Goal: Task Accomplishment & Management: Use online tool/utility

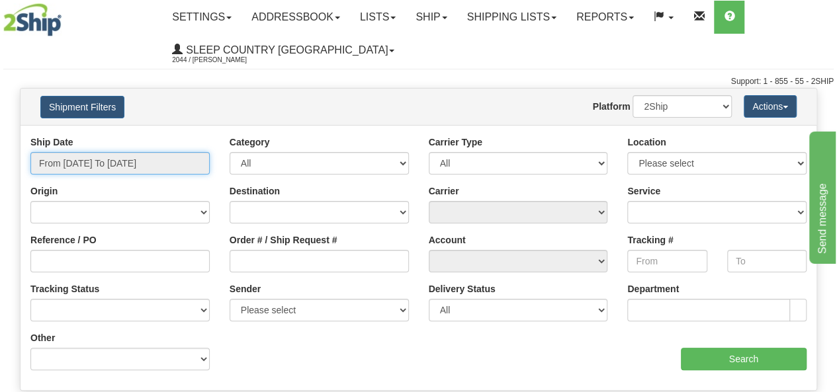
click at [110, 159] on input "From 09/11/2025 To 09/12/2025" at bounding box center [119, 163] width 179 height 23
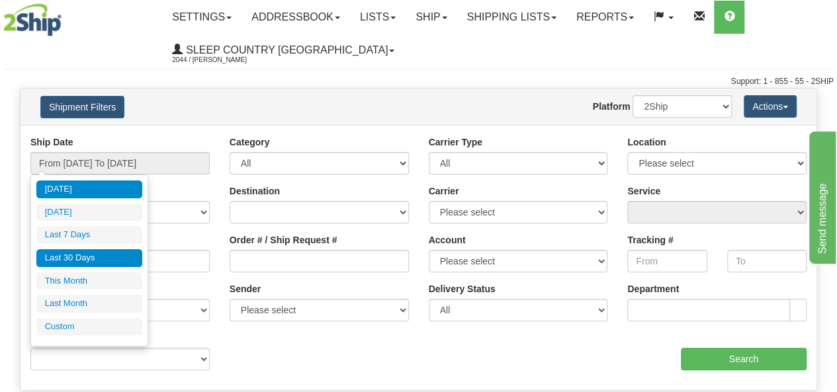
click at [105, 253] on li "Last 30 Days" at bounding box center [89, 258] width 106 height 18
type input "From 08/14/2025 To 09/12/2025"
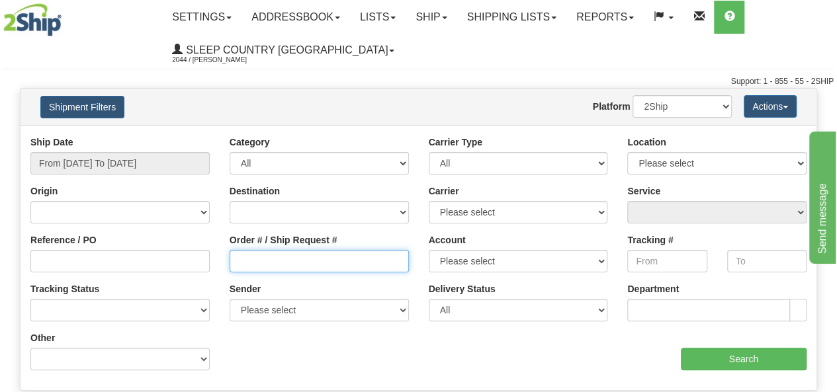
click at [253, 264] on input "Order # / Ship Request #" at bounding box center [319, 261] width 179 height 23
paste input "9000I074121"
type input "9000I074121"
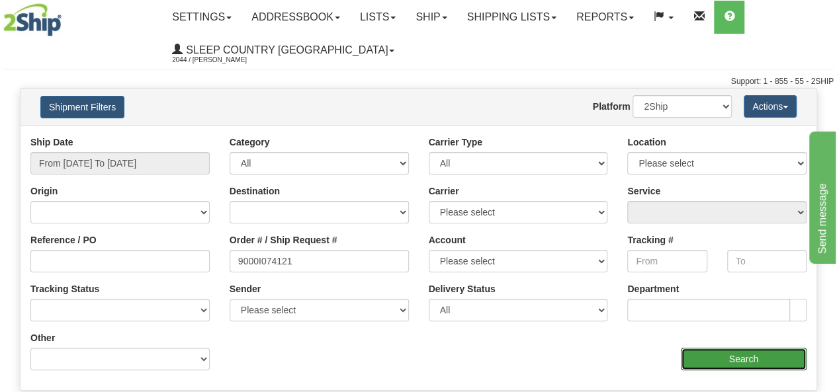
click at [719, 365] on input "Search" at bounding box center [744, 359] width 126 height 23
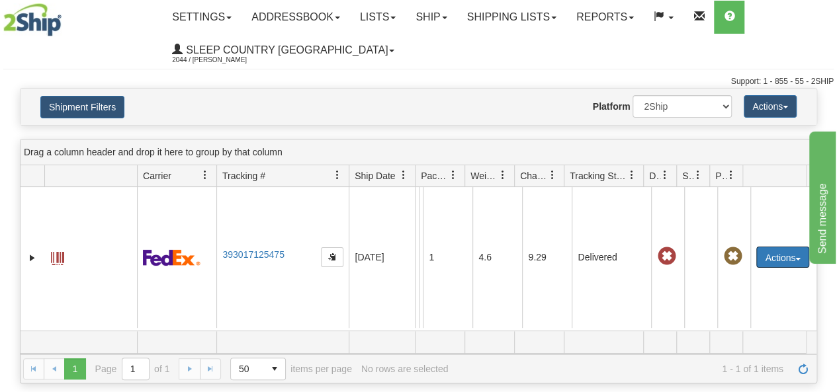
click at [773, 255] on button "Actions" at bounding box center [782, 257] width 53 height 21
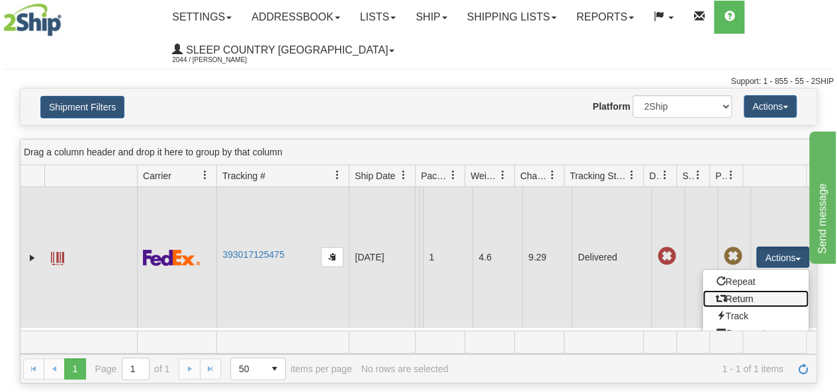
click at [741, 291] on link "Return" at bounding box center [756, 299] width 106 height 17
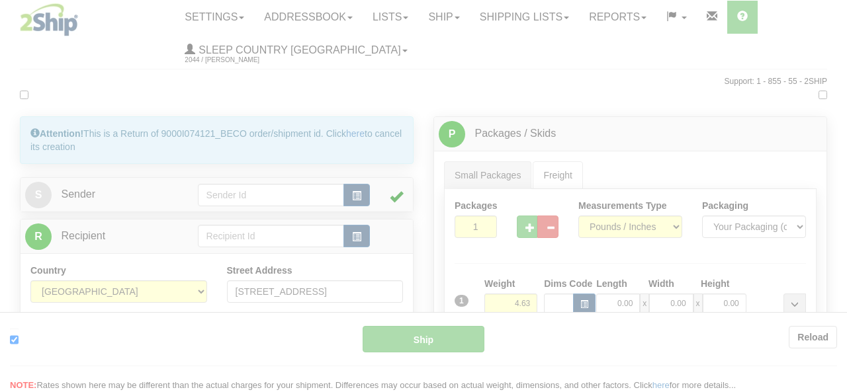
type input "92"
type input "11:03"
type input "16:00"
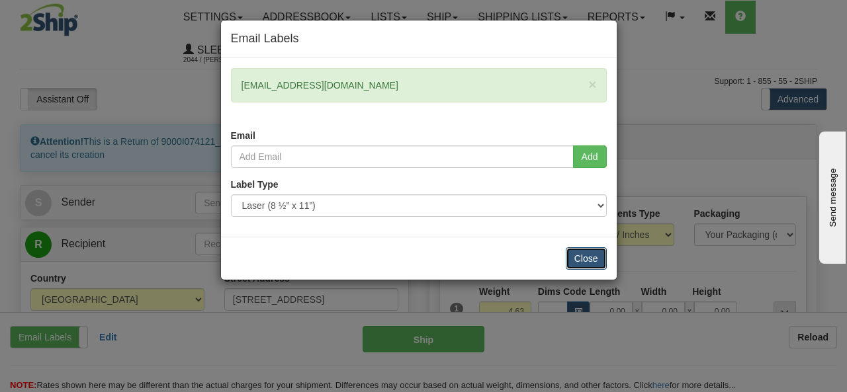
click at [606, 248] on button "Close" at bounding box center [586, 259] width 41 height 23
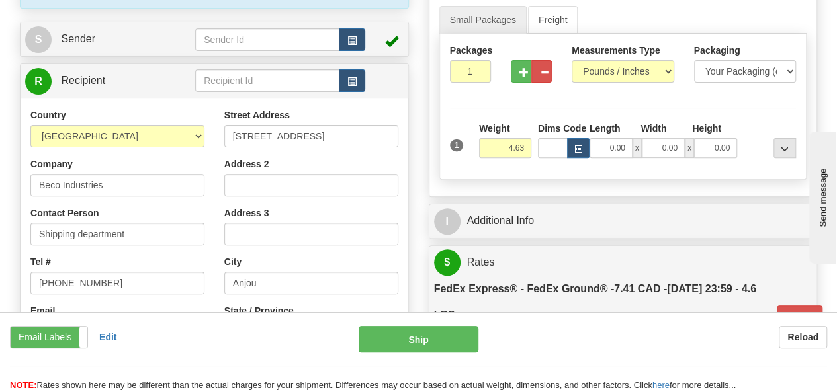
scroll to position [132, 0]
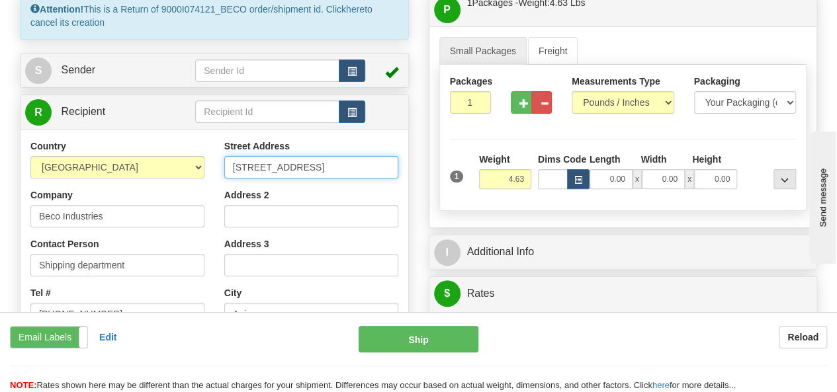
drag, startPoint x: 334, startPoint y: 167, endPoint x: 160, endPoint y: 167, distance: 174.1
click at [160, 167] on div "Country AFGHANISTAN ALAND ISLANDS ALBANIA ALGERIA AMERICAN SAMOA ANDORRA ANGOLA…" at bounding box center [215, 318] width 388 height 356
type input "520 College St East"
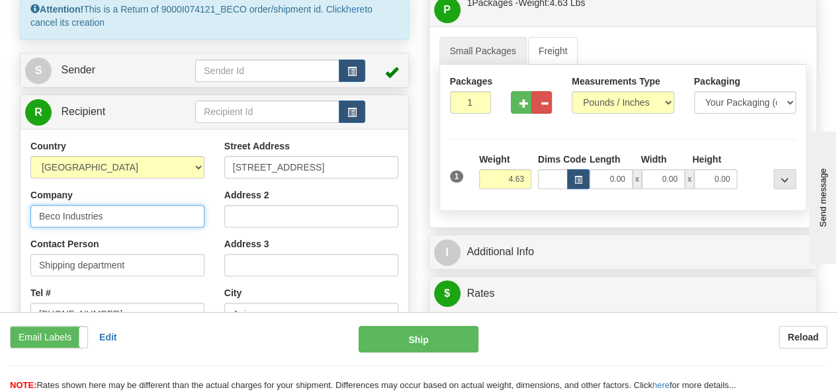
drag, startPoint x: 139, startPoint y: 218, endPoint x: 0, endPoint y: 202, distance: 139.9
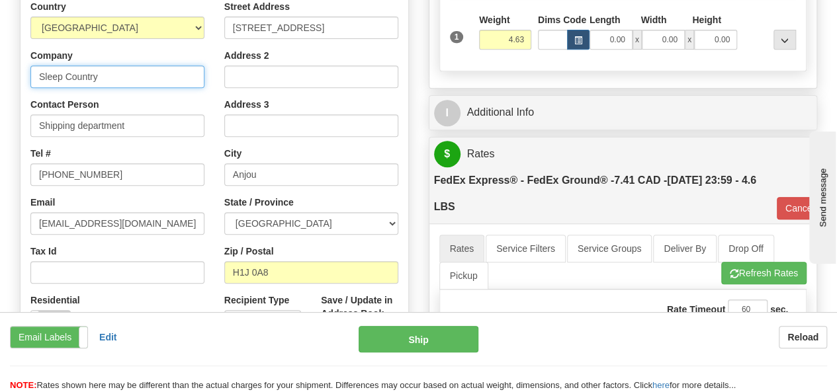
scroll to position [331, 0]
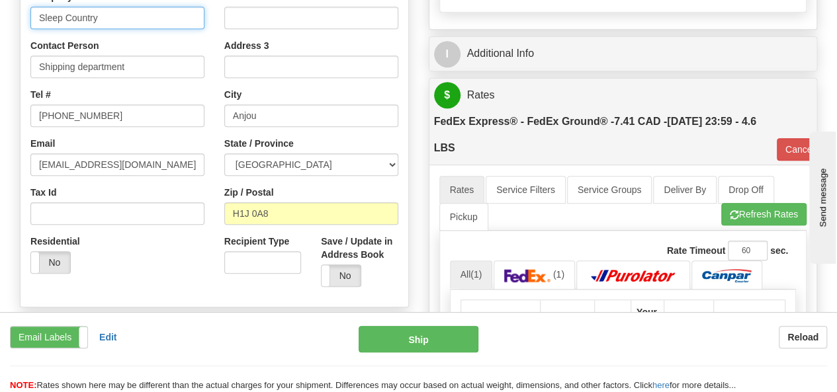
type input "Sleep Country"
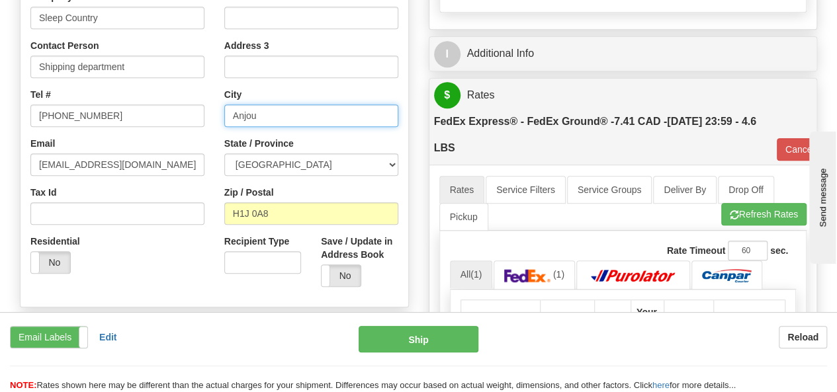
drag, startPoint x: 264, startPoint y: 113, endPoint x: 203, endPoint y: 114, distance: 60.9
click at [203, 114] on div "Country AFGHANISTAN ALAND ISLANDS ALBANIA ALGERIA AMERICAN SAMOA ANDORRA ANGOLA…" at bounding box center [215, 119] width 388 height 356
type input "Belleville"
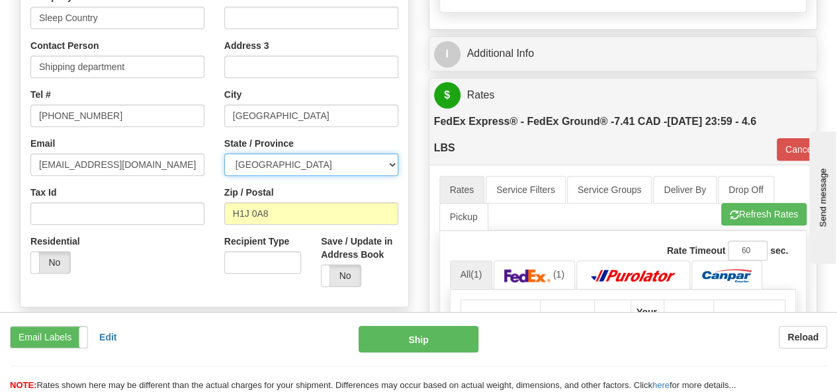
click at [392, 159] on select "ALBERTA BRITISH COLUMBIA MANITOBA NEW BRUNSWICK NEWFOUNDLAND NOVA SCOTIA NUNAVU…" at bounding box center [311, 165] width 174 height 23
select select "ON"
click at [224, 154] on select "ALBERTA BRITISH COLUMBIA MANITOBA NEW BRUNSWICK NEWFOUNDLAND NOVA SCOTIA NUNAVU…" at bounding box center [311, 165] width 174 height 23
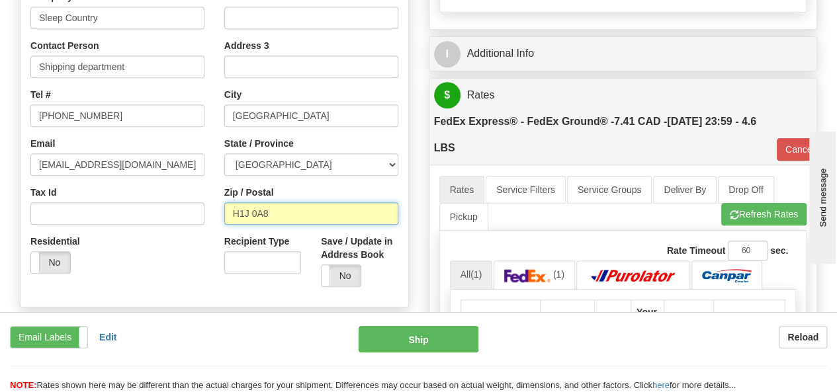
drag, startPoint x: 291, startPoint y: 211, endPoint x: 195, endPoint y: 212, distance: 95.3
click at [195, 212] on div "Country AFGHANISTAN ALAND ISLANDS ALBANIA ALGERIA AMERICAN SAMOA ANDORRA ANGOLA…" at bounding box center [215, 119] width 388 height 356
type input "K8N 4Z6"
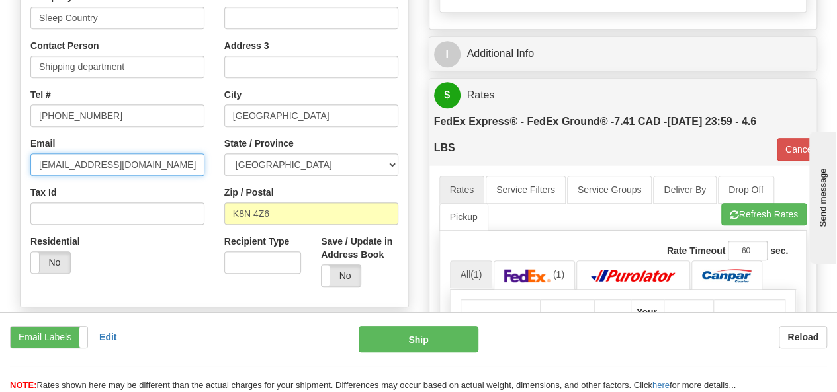
drag, startPoint x: 152, startPoint y: 162, endPoint x: 0, endPoint y: 162, distance: 152.2
click at [0, 162] on div "Toggle navigation Settings Shipping Preferences Fields Preferences New" at bounding box center [418, 247] width 837 height 1157
type input "92"
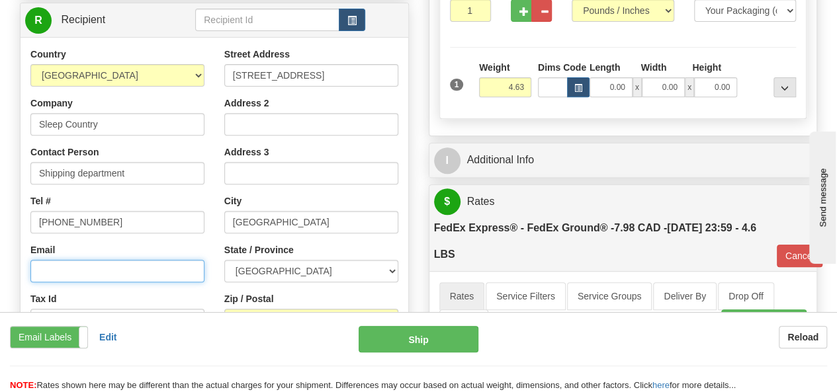
scroll to position [199, 0]
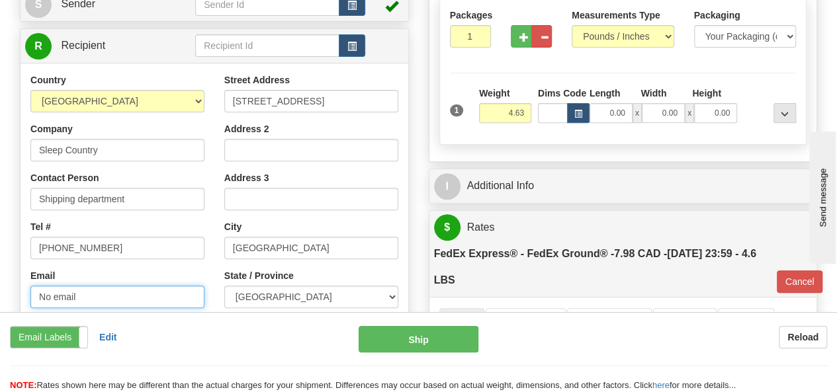
type input "No email"
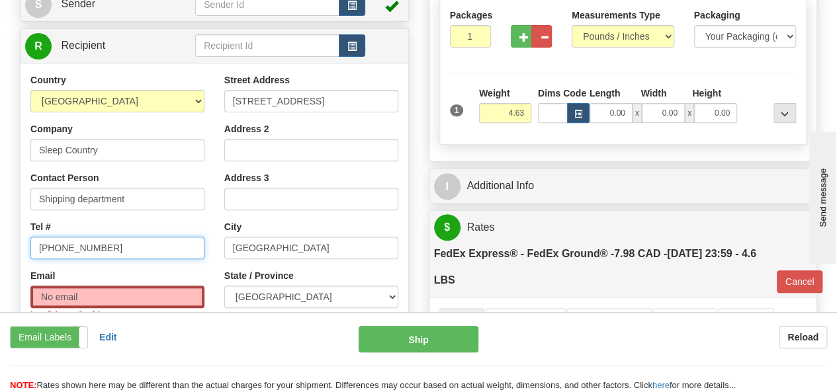
drag, startPoint x: 83, startPoint y: 251, endPoint x: 0, endPoint y: 253, distance: 83.4
click at [0, 253] on div "Toggle navigation Settings Shipping Preferences Fields Preferences New" at bounding box center [418, 379] width 837 height 1157
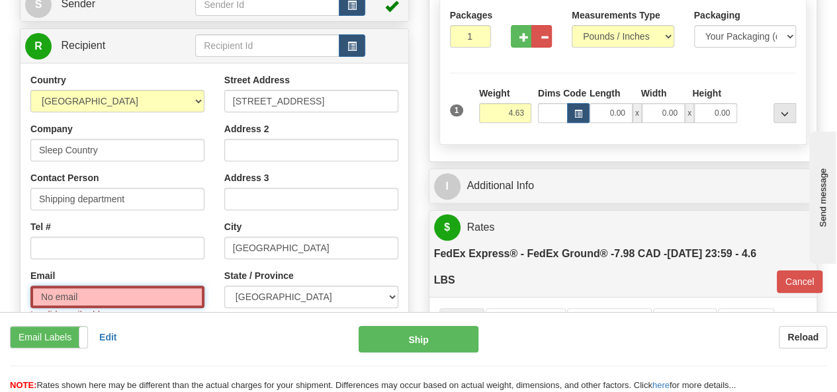
click at [69, 296] on input "No email" at bounding box center [117, 297] width 174 height 23
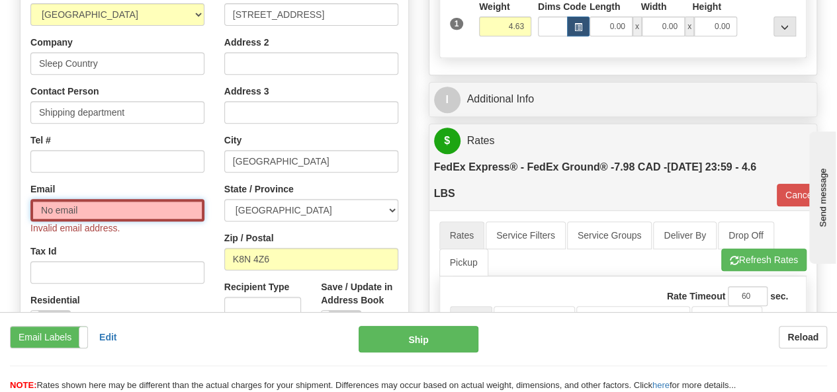
scroll to position [265, 0]
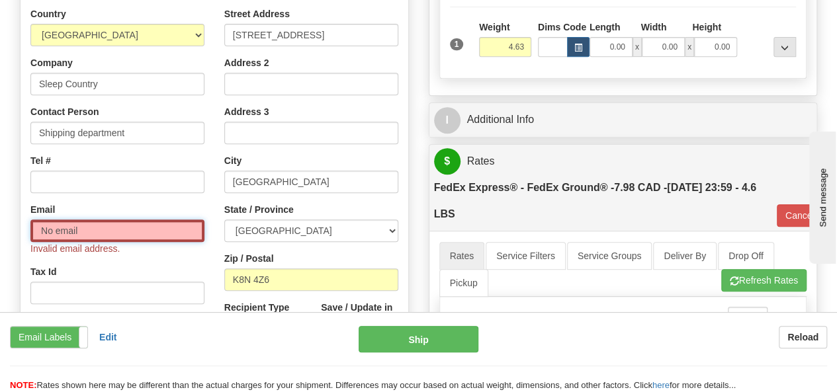
click at [122, 232] on input "No email" at bounding box center [117, 231] width 174 height 23
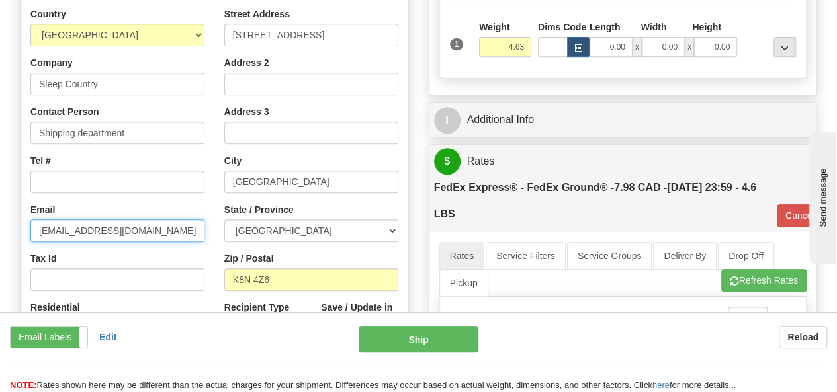
type input "Noemail@sleepcountry.ca"
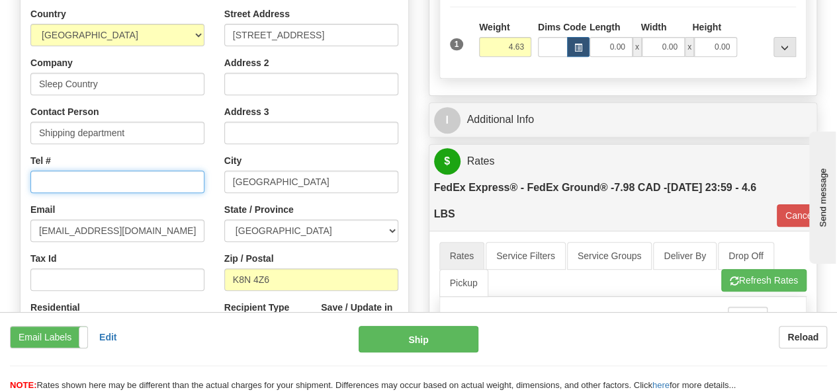
drag, startPoint x: 104, startPoint y: 179, endPoint x: 205, endPoint y: 218, distance: 108.5
click at [104, 179] on input "Tel #" at bounding box center [117, 182] width 174 height 23
type input "289-748-0206"
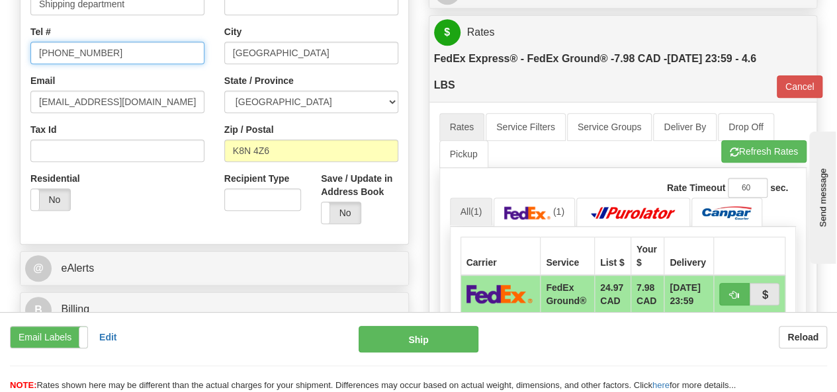
scroll to position [529, 0]
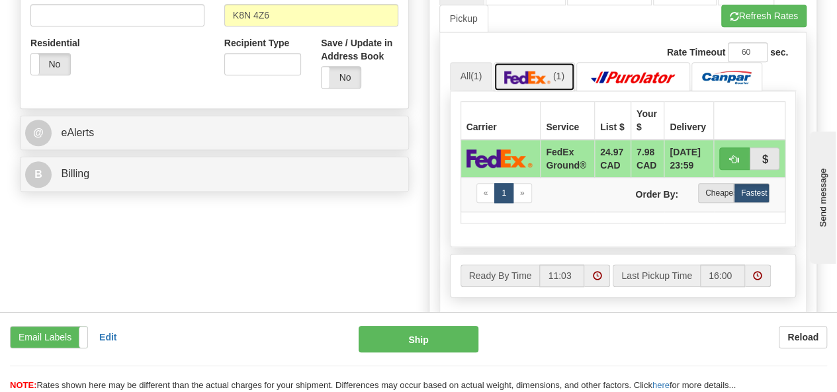
click at [538, 71] on img at bounding box center [527, 77] width 46 height 13
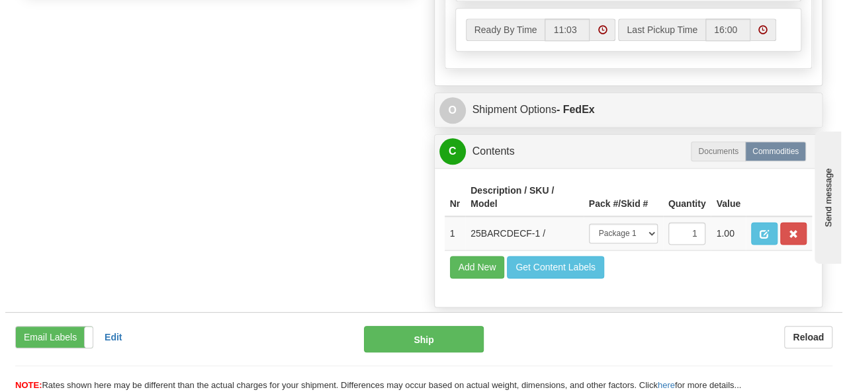
scroll to position [794, 0]
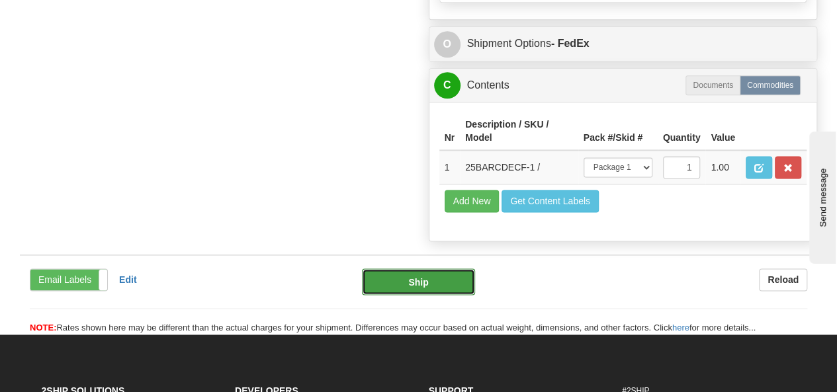
click at [419, 275] on button "Ship" at bounding box center [418, 282] width 113 height 26
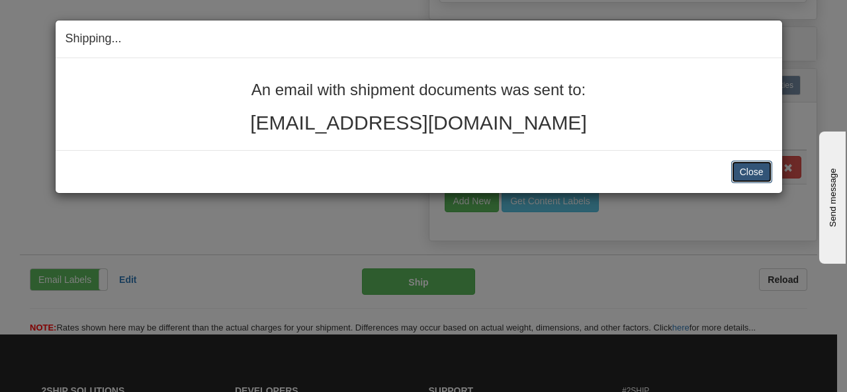
click at [743, 170] on button "Close" at bounding box center [751, 172] width 41 height 23
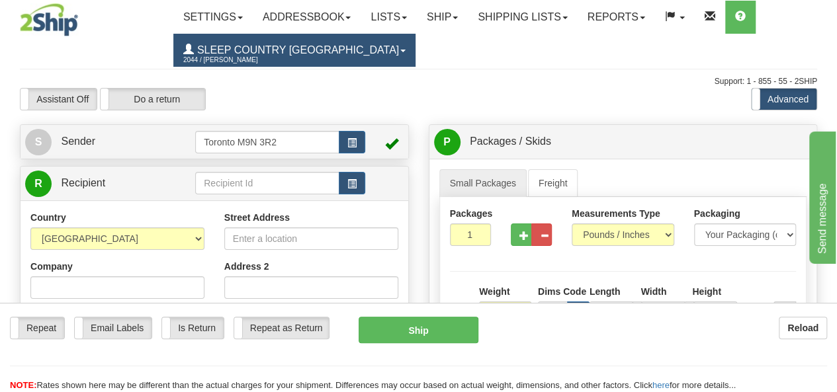
click at [218, 46] on span "Sleep Country [GEOGRAPHIC_DATA]" at bounding box center [296, 49] width 205 height 11
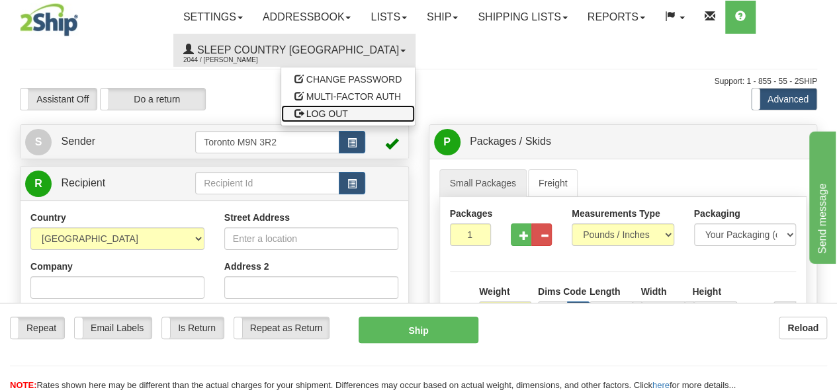
click at [306, 114] on span "LOG OUT" at bounding box center [327, 114] width 42 height 11
